Goal: Task Accomplishment & Management: Use online tool/utility

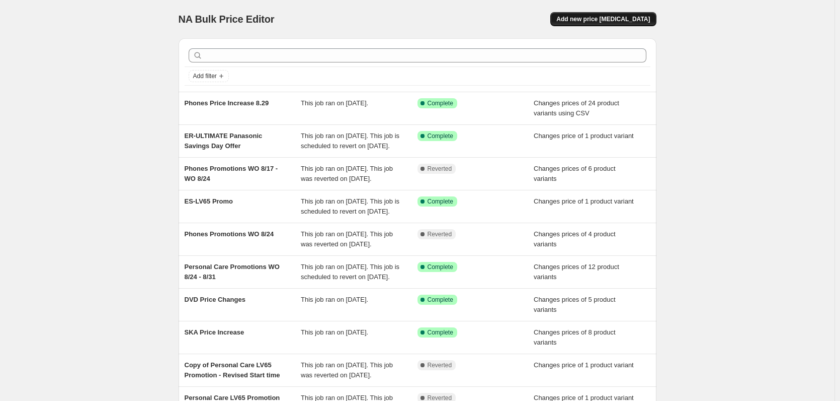
click at [613, 26] on button "Add new price [MEDICAL_DATA]" at bounding box center [604, 19] width 106 height 14
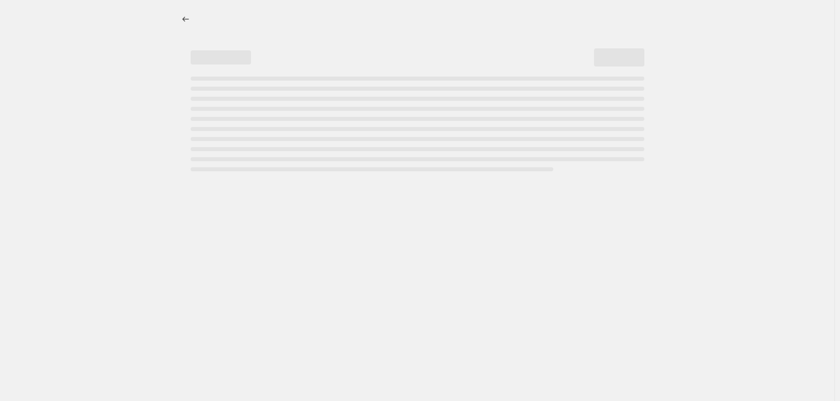
select select "percentage"
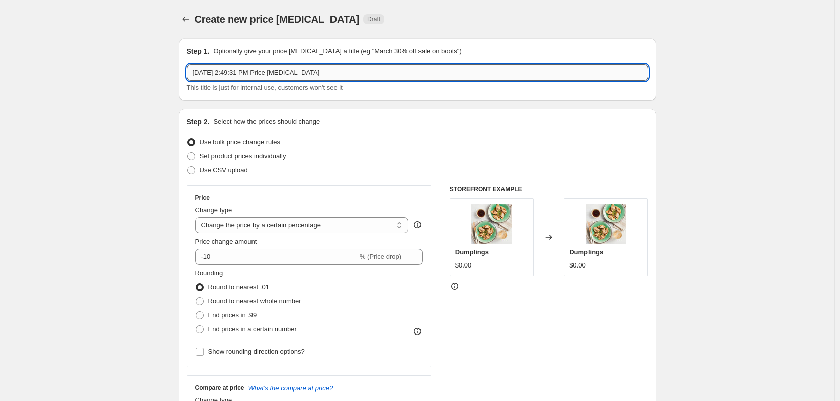
click at [250, 68] on input "[DATE] 2:49:31 PM Price [MEDICAL_DATA]" at bounding box center [418, 72] width 462 height 16
paste input "AV New Pricing 9/1"
type input "AV New Pricing 9/1"
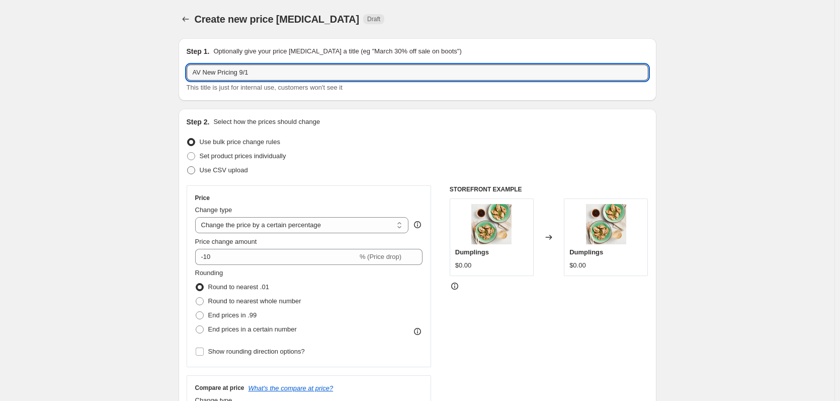
click at [238, 171] on span "Use CSV upload" at bounding box center [224, 170] width 48 height 8
click at [188, 167] on input "Use CSV upload" at bounding box center [187, 166] width 1 height 1
radio input "true"
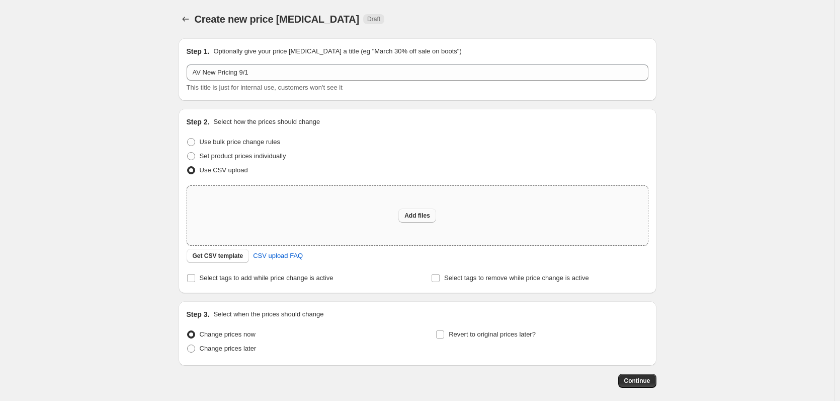
click at [410, 219] on button "Add files" at bounding box center [418, 215] width 38 height 14
type input "C:\fakepath\Audio and DVD Price Up 9_1.csv"
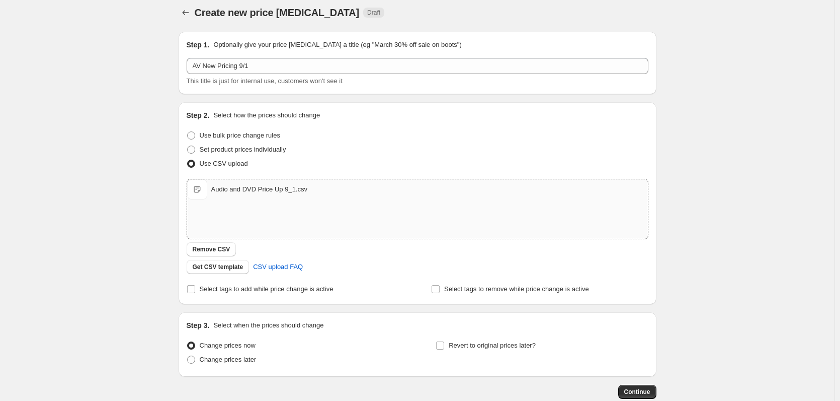
scroll to position [66, 0]
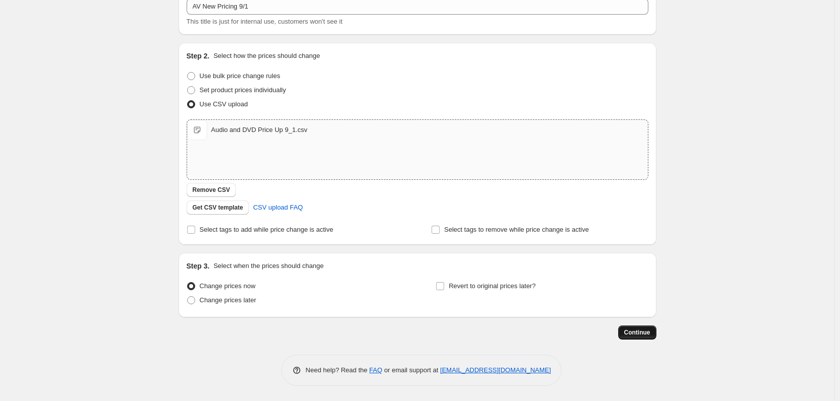
click at [647, 329] on span "Continue" at bounding box center [638, 332] width 26 height 8
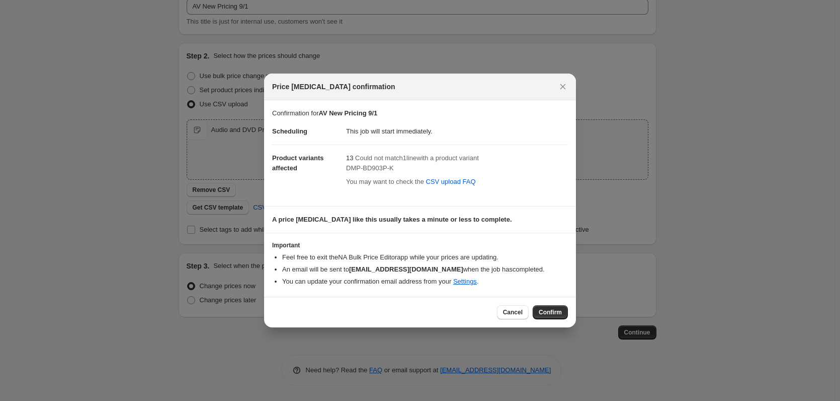
click at [368, 168] on span "DMP-BD903P-K" at bounding box center [370, 168] width 48 height 8
copy span "DMP-BD903P-K"
click at [555, 312] on span "Confirm" at bounding box center [550, 312] width 23 height 8
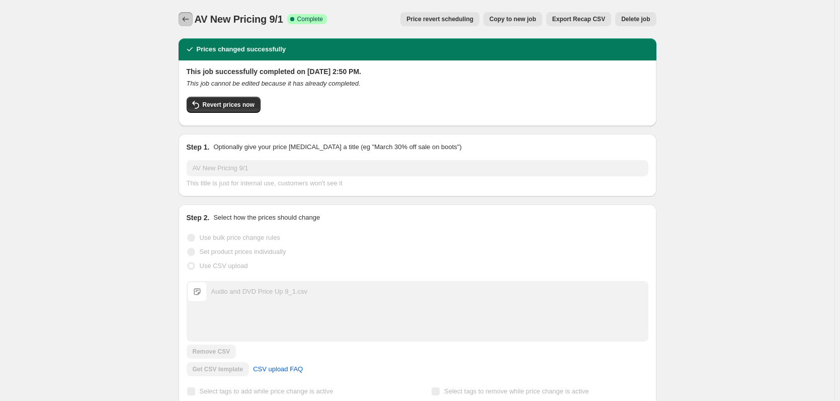
click at [185, 21] on icon "Price change jobs" at bounding box center [186, 19] width 10 height 10
